Goal: Obtain resource: Download file/media

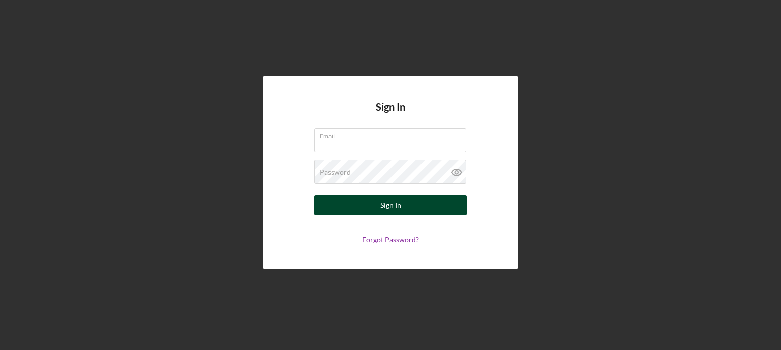
type input "[EMAIL_ADDRESS][DOMAIN_NAME]"
click at [339, 199] on button "Sign In" at bounding box center [390, 205] width 153 height 20
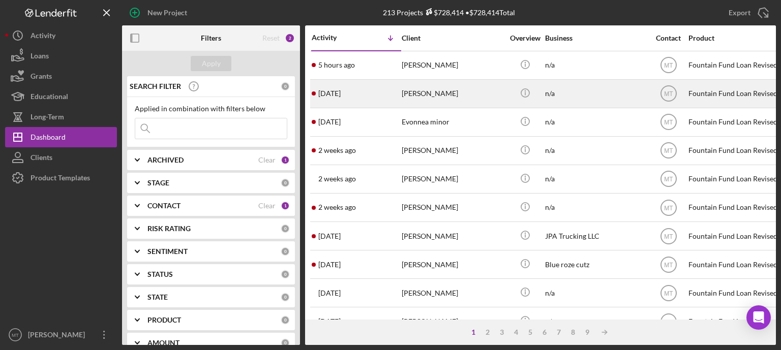
click at [384, 99] on div "[DATE] [PERSON_NAME]" at bounding box center [356, 93] width 89 height 27
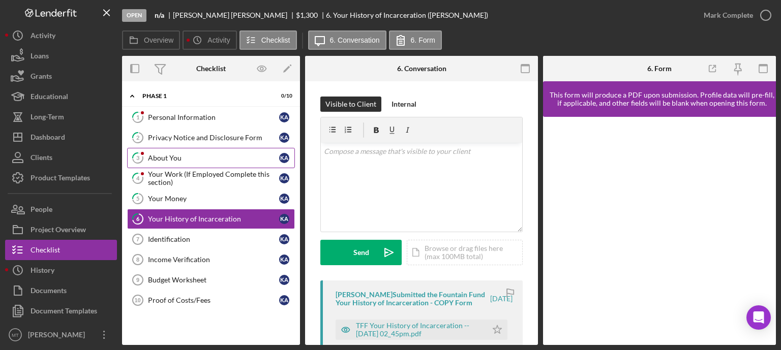
click at [163, 155] on div "About You" at bounding box center [213, 158] width 131 height 8
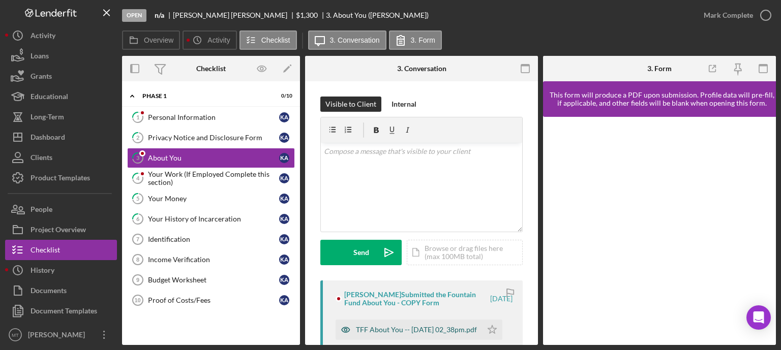
click at [384, 329] on div "TFF About You -- [DATE] 02_38pm.pdf" at bounding box center [416, 330] width 121 height 8
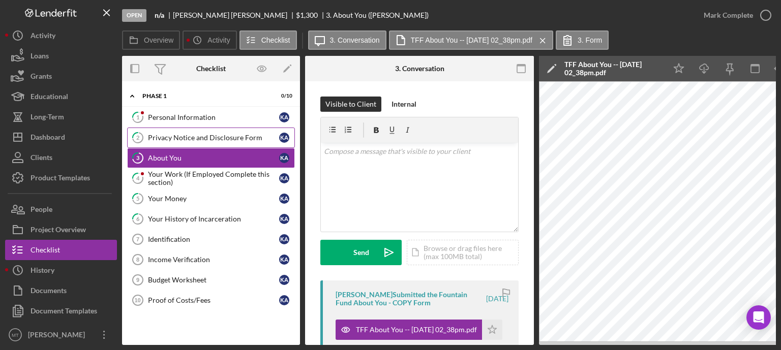
click at [213, 140] on div "Privacy Notice and Disclosure Form" at bounding box center [213, 138] width 131 height 8
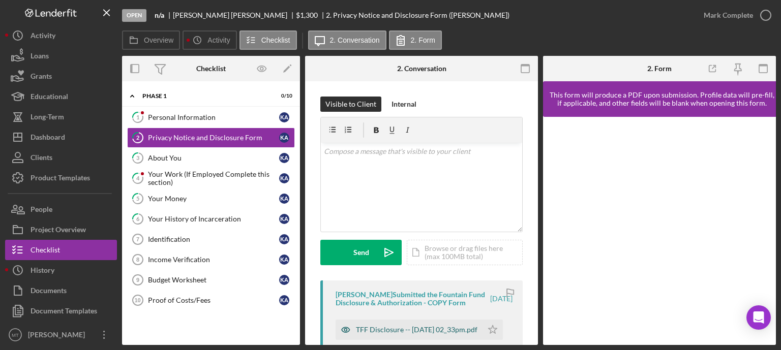
click at [380, 334] on div "TFF Disclosure -- [DATE] 02_33pm.pdf" at bounding box center [417, 330] width 122 height 8
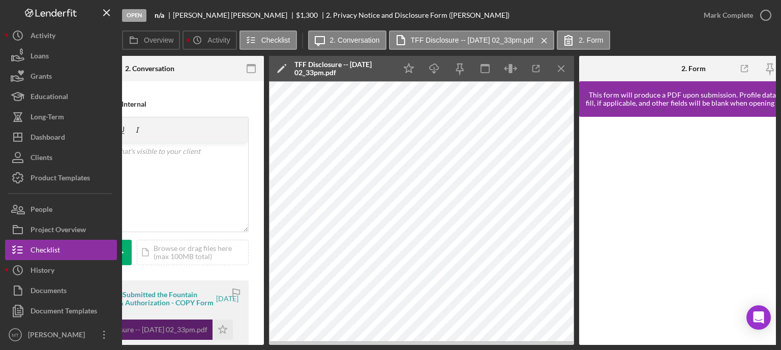
scroll to position [0, 270]
